Goal: Complete application form

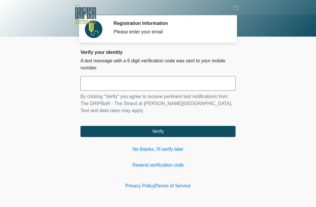
click at [184, 76] on input "text" at bounding box center [158, 83] width 155 height 15
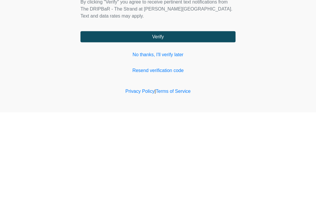
type input "******"
click at [210, 126] on button "Verify" at bounding box center [158, 131] width 155 height 11
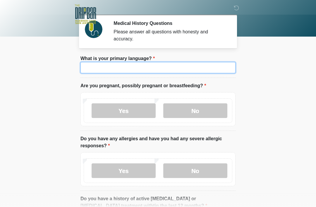
click at [214, 67] on input "What is your primary language?" at bounding box center [158, 67] width 155 height 11
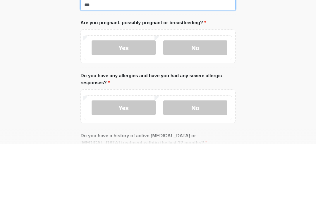
type input "***"
click at [200, 103] on label "No" at bounding box center [195, 110] width 64 height 15
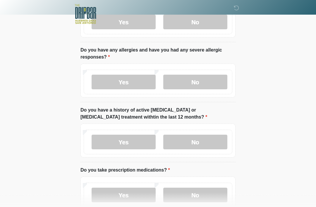
scroll to position [91, 0]
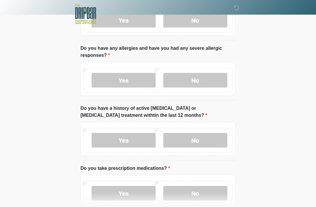
click at [213, 80] on label "No" at bounding box center [195, 80] width 64 height 15
click at [211, 142] on label "No" at bounding box center [195, 140] width 64 height 15
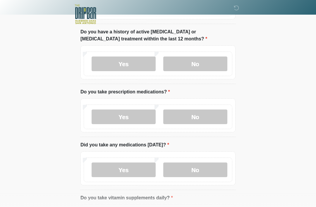
scroll to position [167, 0]
click at [220, 118] on label "No" at bounding box center [195, 116] width 64 height 15
click at [219, 166] on label "No" at bounding box center [195, 169] width 64 height 15
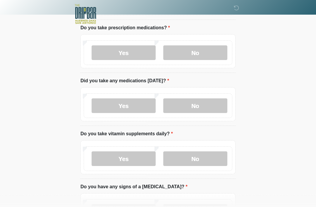
scroll to position [231, 0]
click at [214, 161] on label "No" at bounding box center [195, 158] width 64 height 15
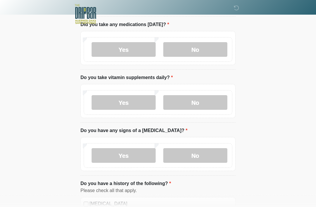
scroll to position [290, 0]
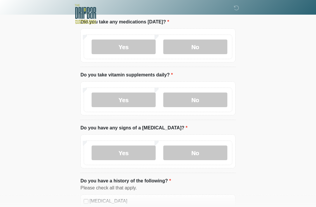
click at [218, 153] on label "No" at bounding box center [195, 153] width 64 height 15
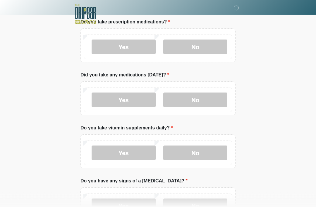
scroll to position [236, 0]
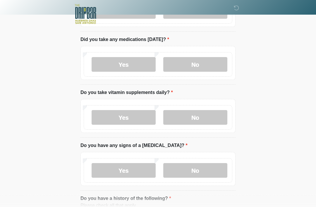
click at [139, 119] on label "Yes" at bounding box center [124, 117] width 64 height 15
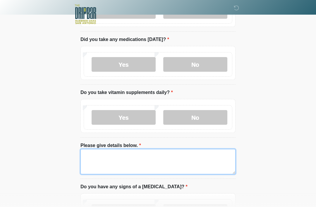
click at [177, 157] on textarea "Please give details below." at bounding box center [158, 161] width 155 height 25
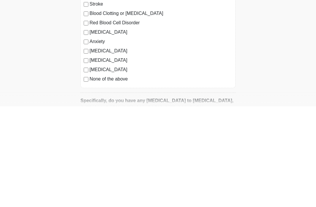
scroll to position [460, 0]
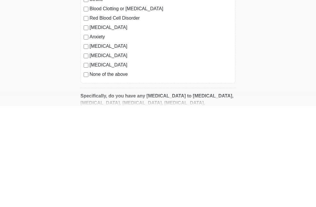
type textarea "**********"
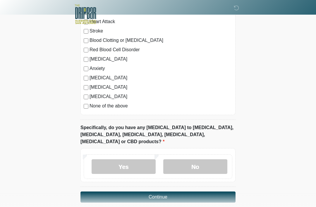
click at [207, 159] on label "No" at bounding box center [195, 166] width 64 height 15
click at [204, 192] on button "Continue" at bounding box center [158, 197] width 155 height 11
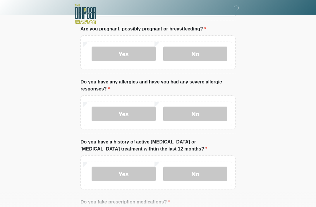
scroll to position [0, 0]
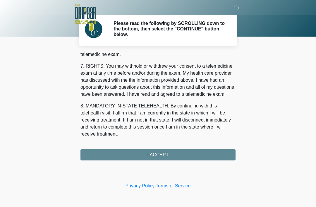
click at [185, 152] on div "1. PURPOSE. The purpose of this form is to obtain your consent for a telemedici…" at bounding box center [158, 106] width 155 height 108
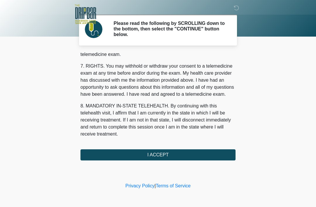
click at [157, 159] on button "I ACCEPT" at bounding box center [158, 154] width 155 height 11
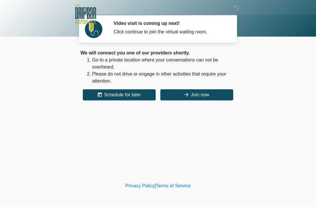
click at [216, 93] on button "Join now" at bounding box center [197, 94] width 73 height 11
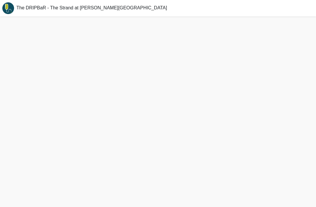
scroll to position [19, 0]
